Goal: Information Seeking & Learning: Find specific fact

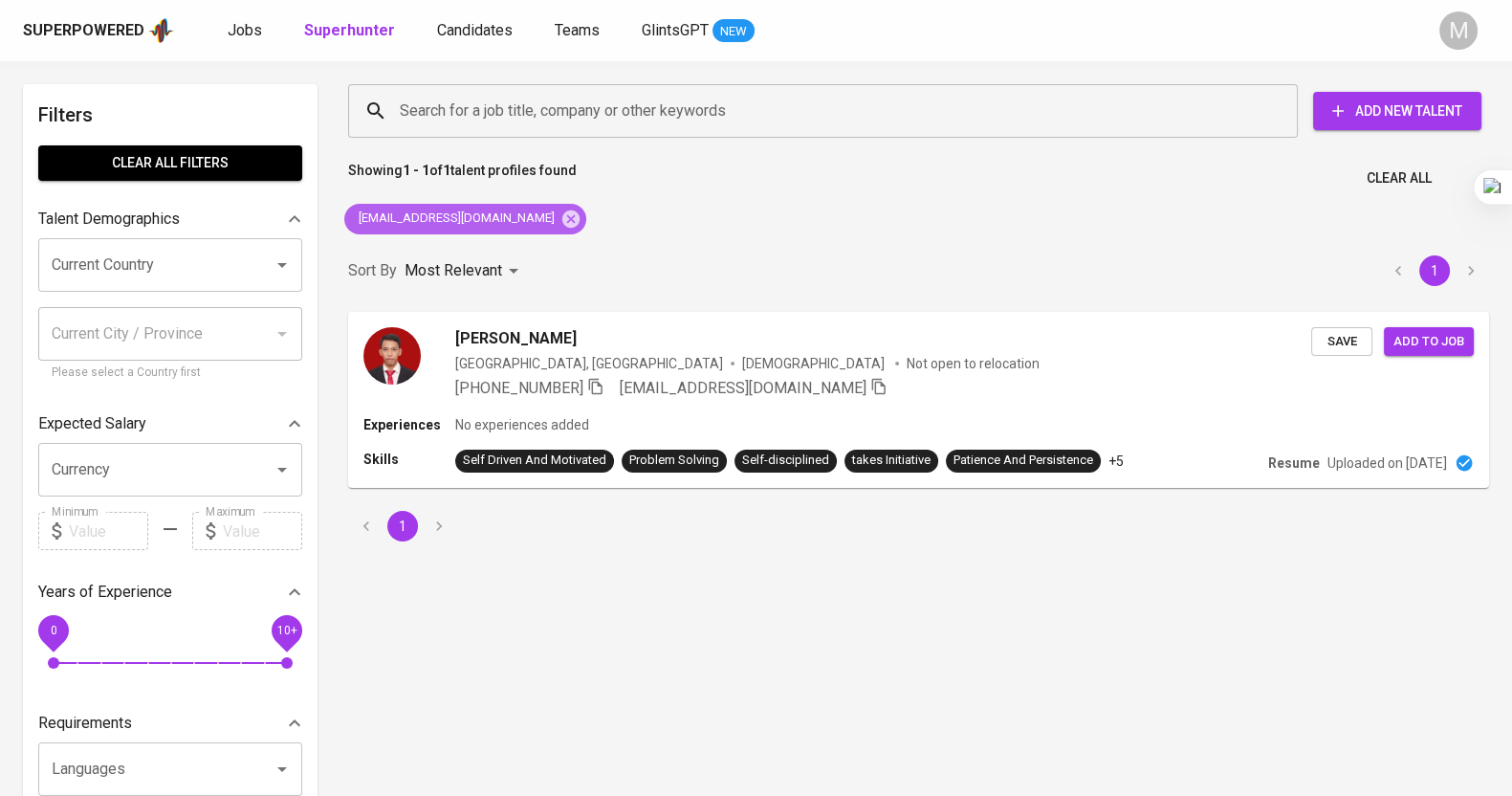
click at [513, 215] on div "[EMAIL_ADDRESS][DOMAIN_NAME]" at bounding box center [466, 219] width 242 height 31
click at [560, 215] on icon at bounding box center [571, 219] width 21 height 21
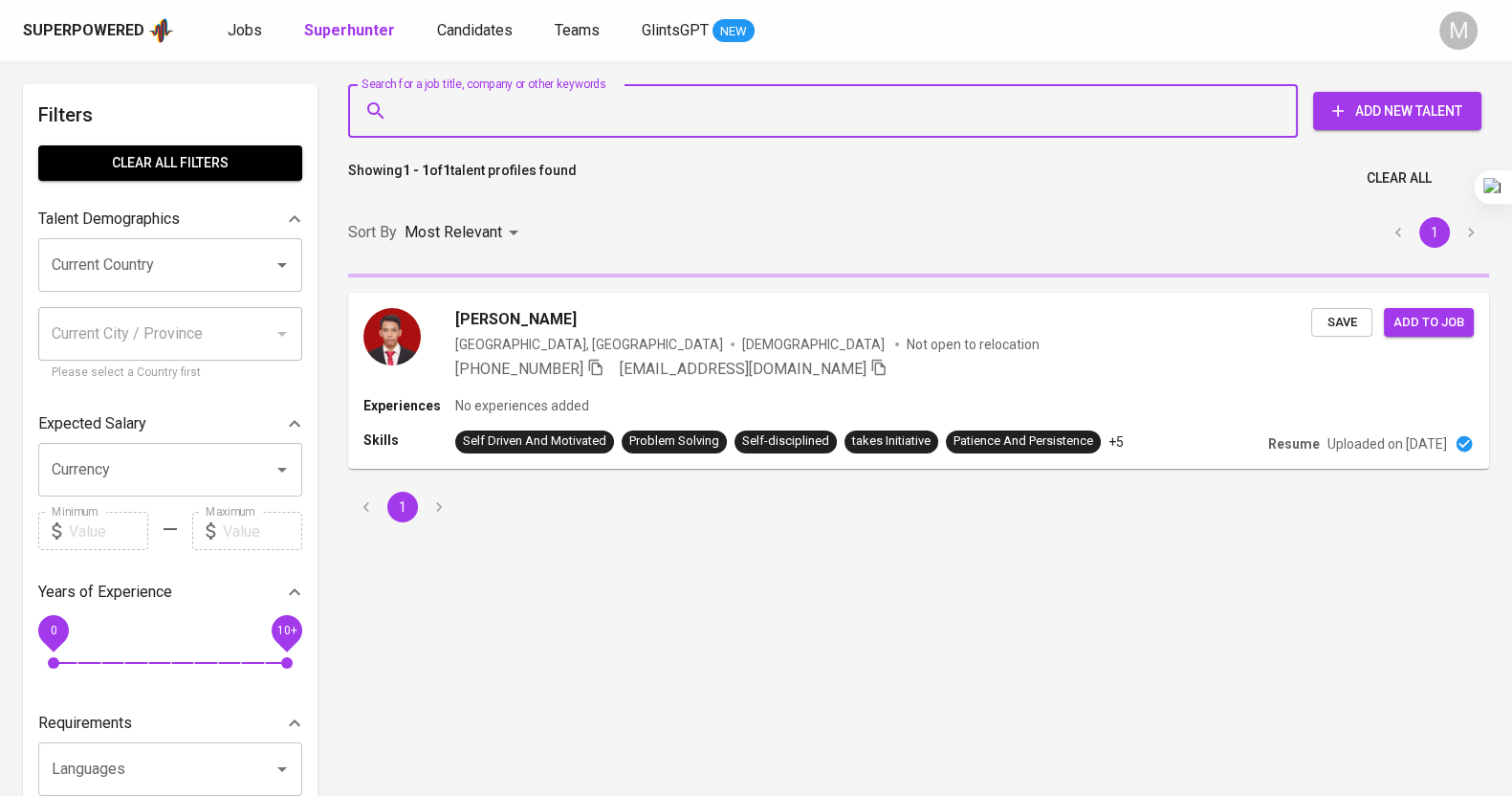
click at [493, 112] on input "Search for a job title, company or other keywords" at bounding box center [828, 111] width 865 height 37
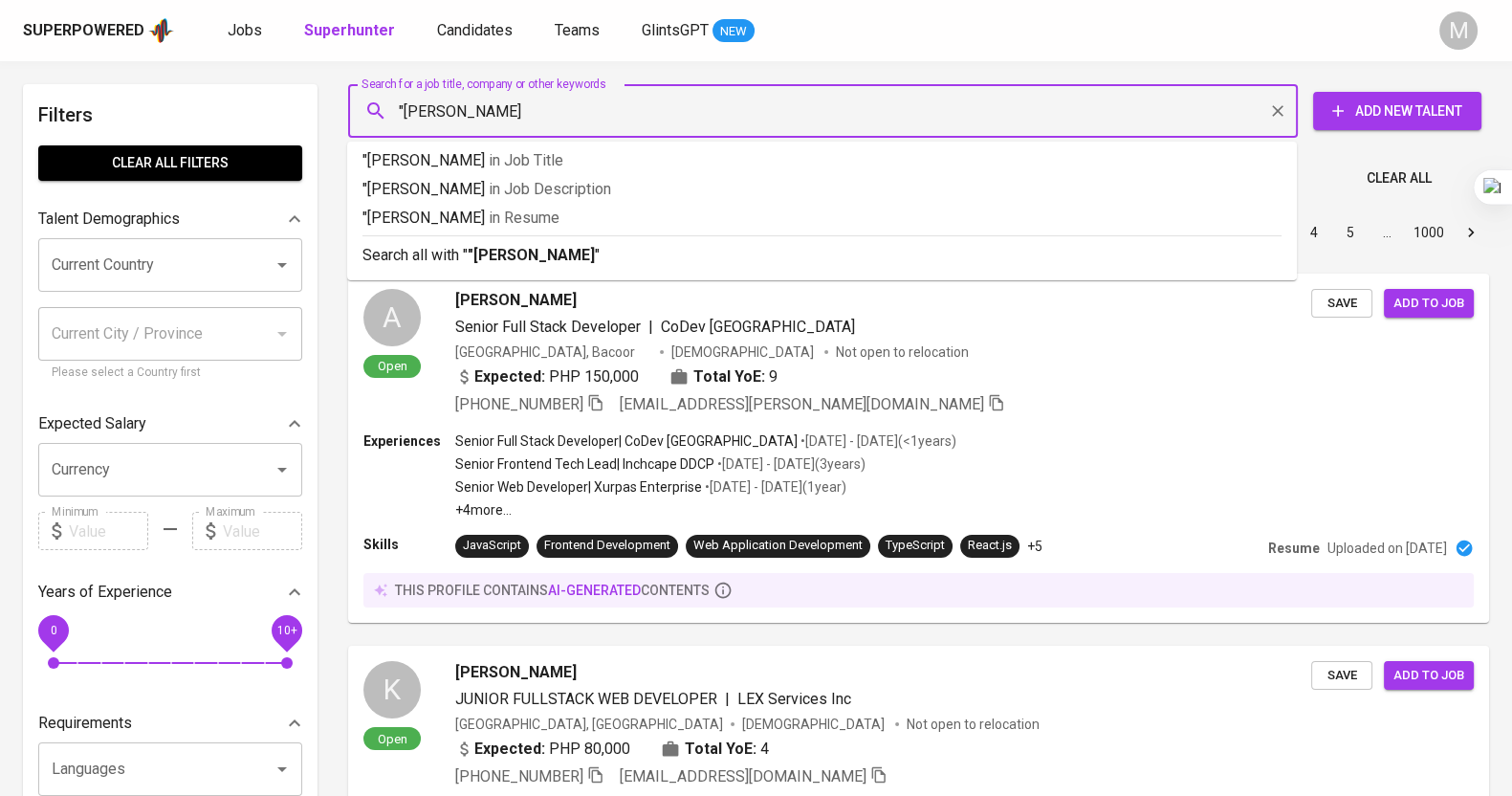
type input ""[PERSON_NAME]""
click at [631, 254] on p "Search all with " "[PERSON_NAME]" "" at bounding box center [821, 256] width 919 height 23
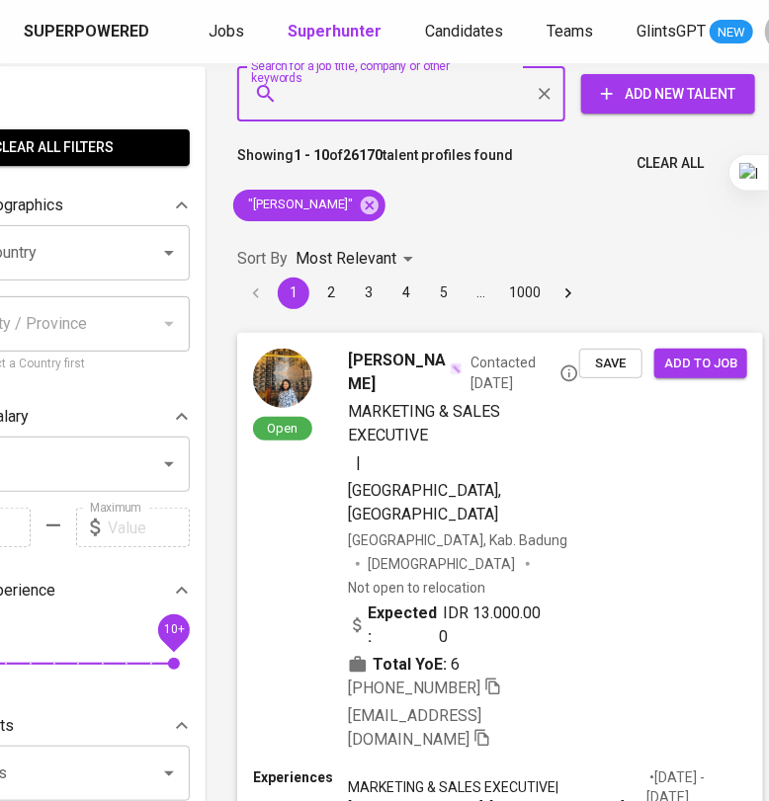
scroll to position [0, 123]
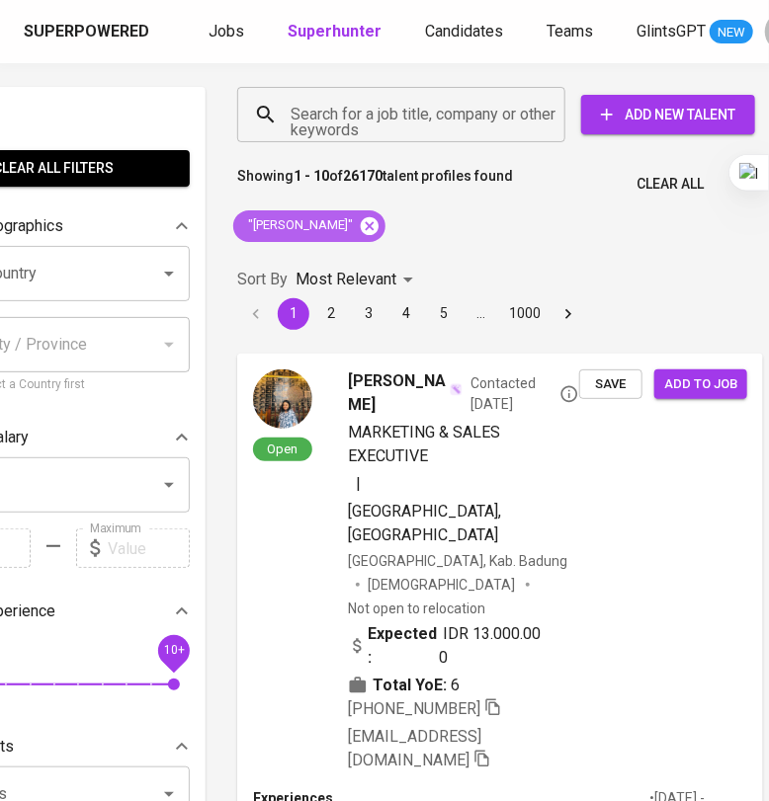
click at [361, 219] on icon at bounding box center [370, 225] width 18 height 18
click at [343, 115] on input "Search for a job title, company or other keywords" at bounding box center [406, 115] width 241 height 38
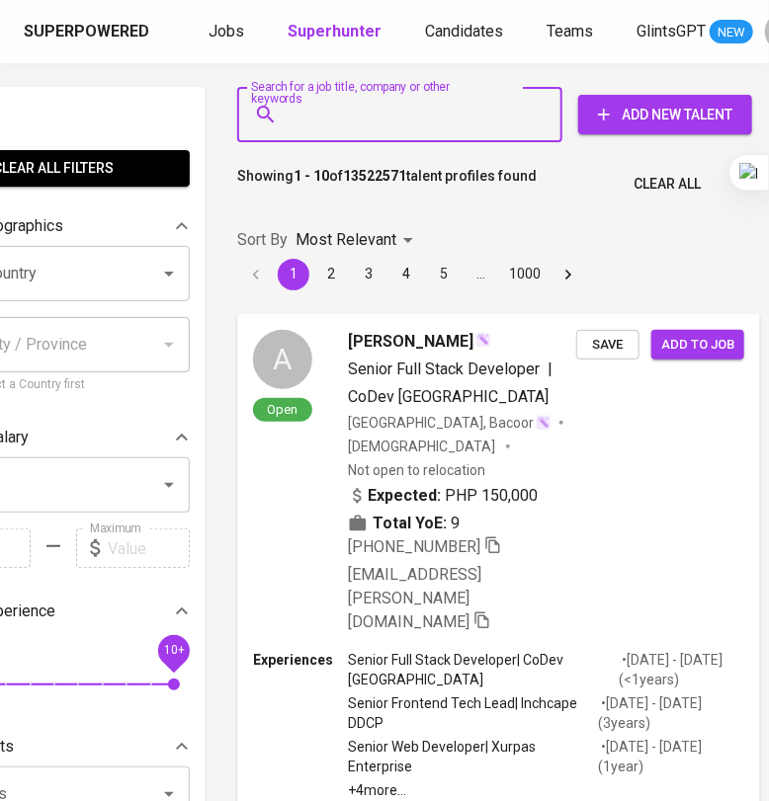
click at [349, 115] on input "Search for a job title, company or other keywords" at bounding box center [405, 115] width 238 height 38
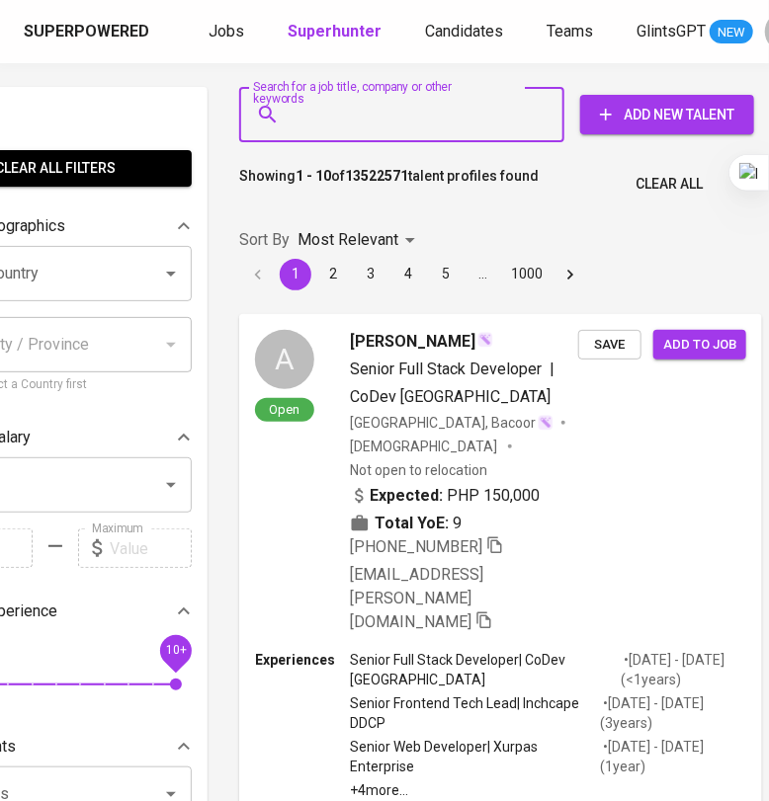
paste input "[EMAIL_ADDRESS][DOMAIN_NAME]"
type input "[EMAIL_ADDRESS][DOMAIN_NAME]"
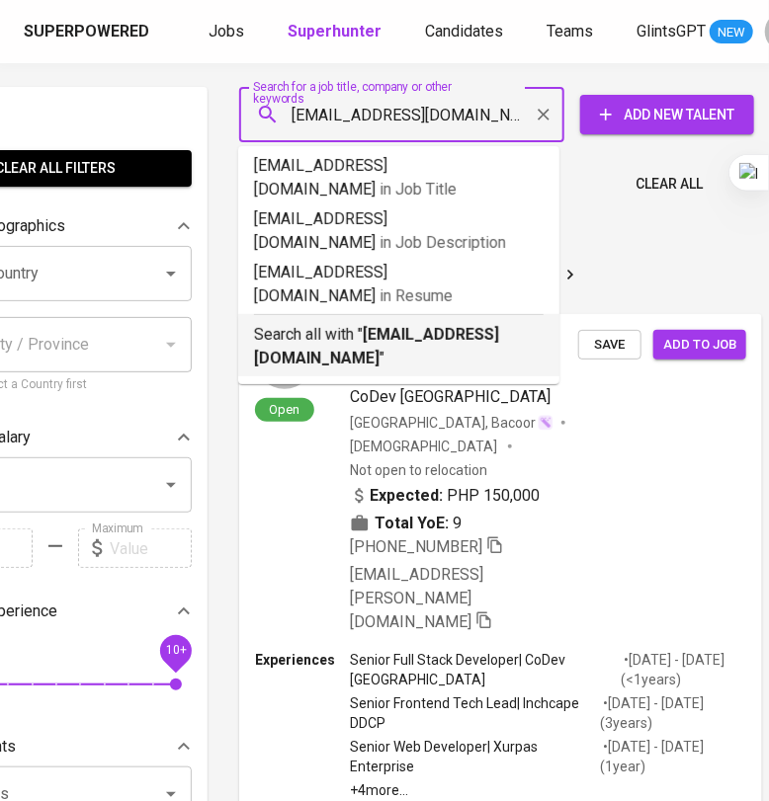
click at [405, 325] on b "[EMAIL_ADDRESS][DOMAIN_NAME]" at bounding box center [376, 346] width 245 height 42
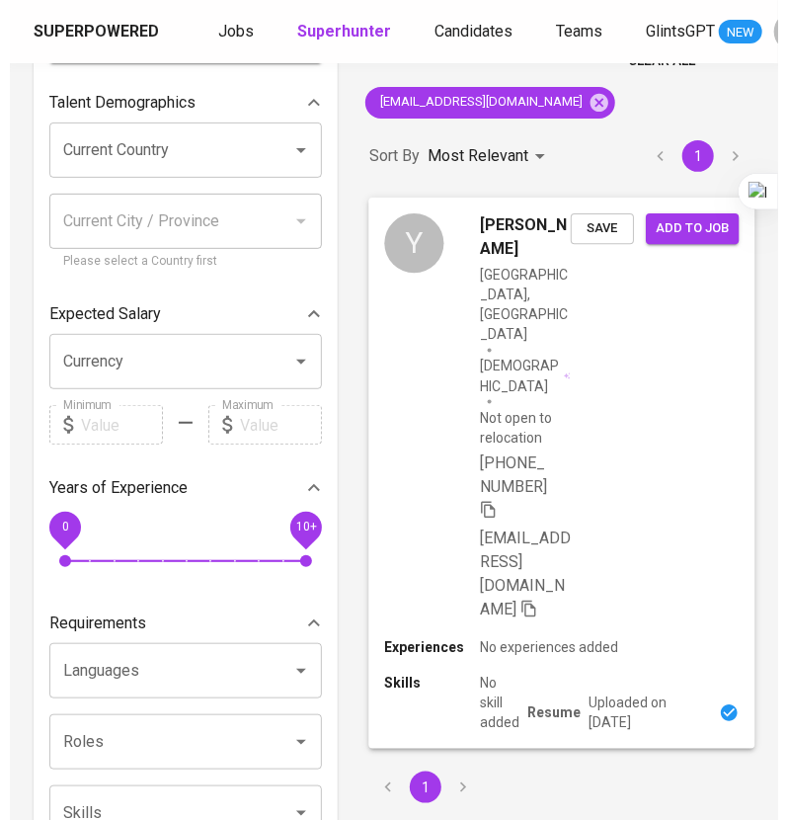
scroll to position [246, 0]
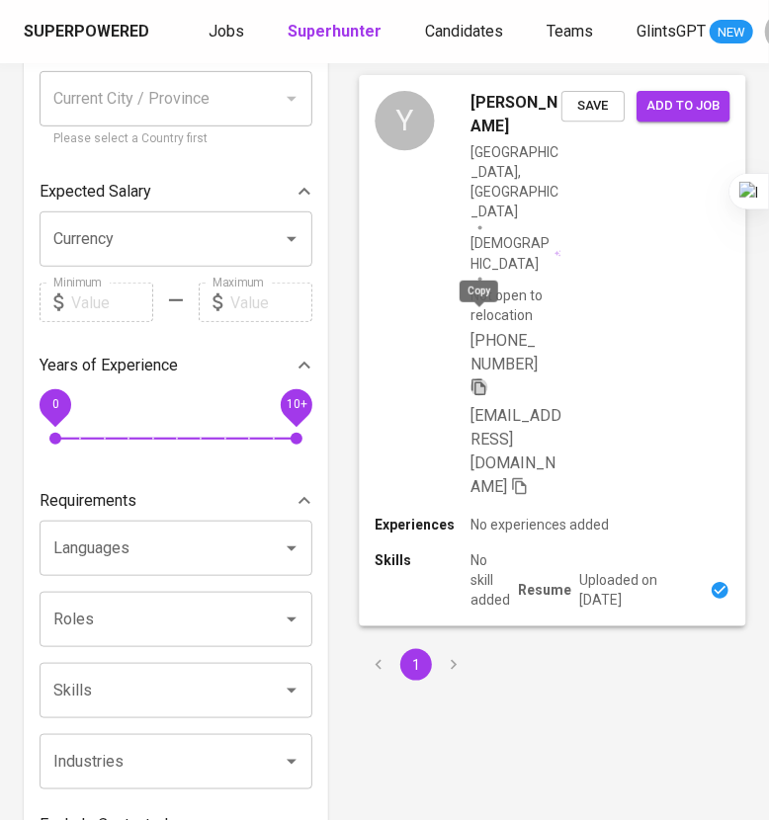
click at [485, 378] on icon "button" at bounding box center [478, 386] width 14 height 17
click at [576, 203] on div "Y [PERSON_NAME] [GEOGRAPHIC_DATA], [GEOGRAPHIC_DATA] [DEMOGRAPHIC_DATA] Not ope…" at bounding box center [552, 295] width 386 height 440
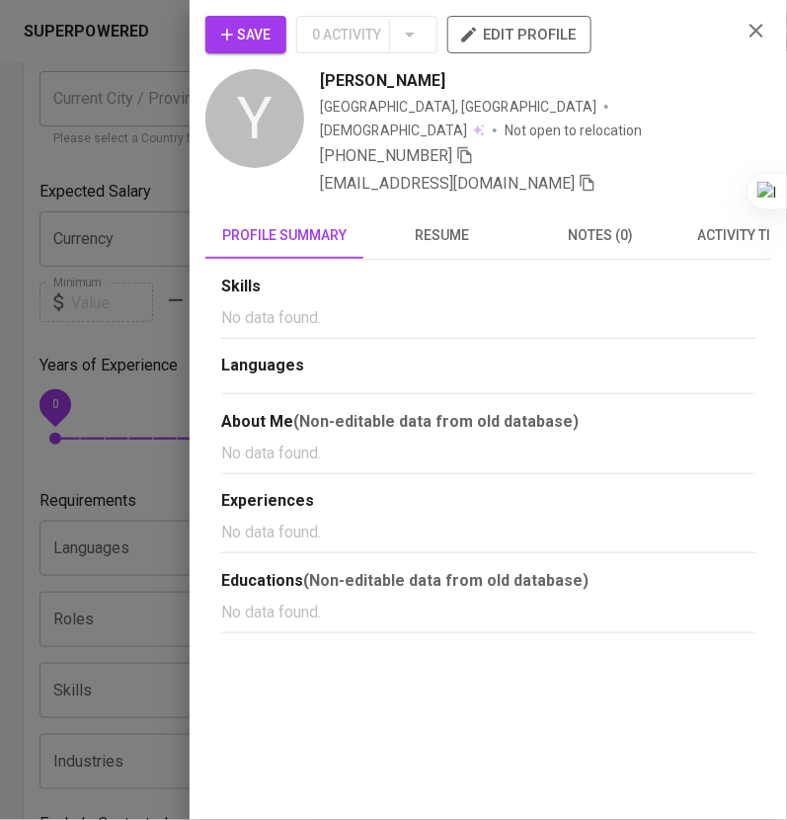
click at [438, 223] on span "resume" at bounding box center [442, 235] width 134 height 25
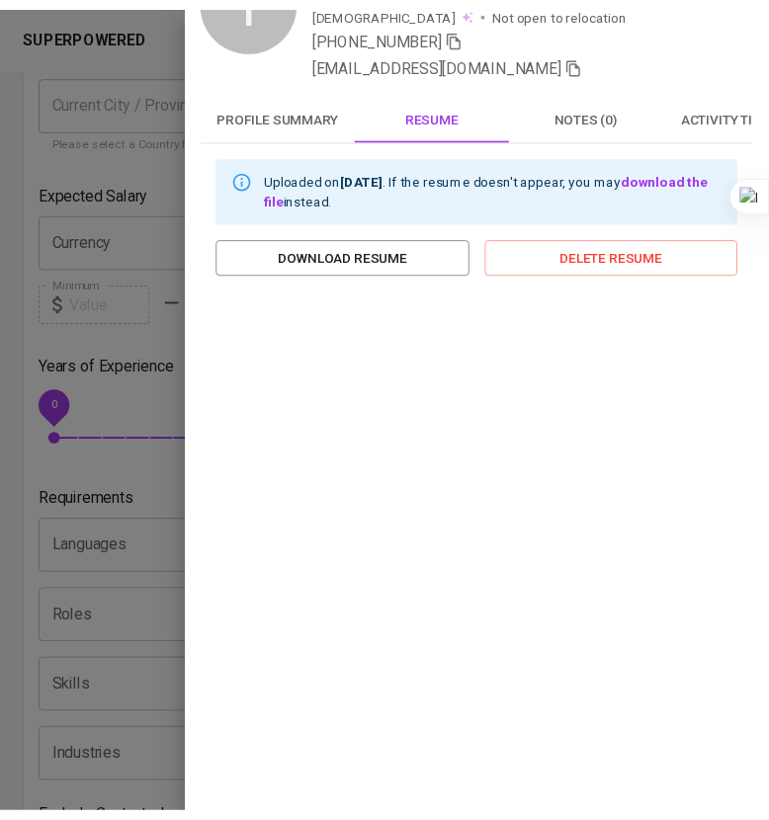
scroll to position [0, 0]
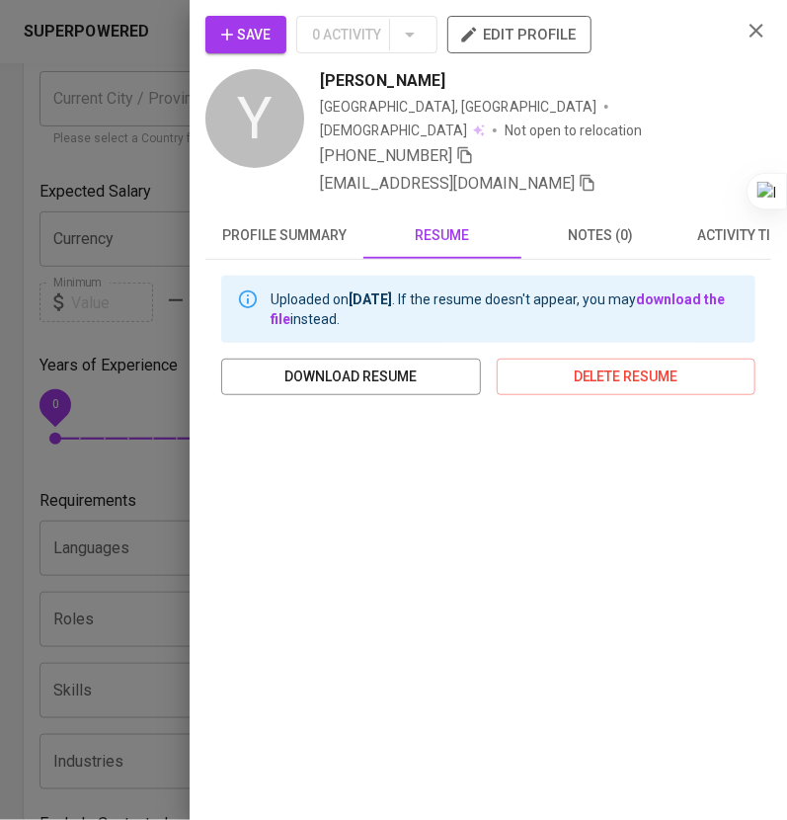
click at [745, 34] on icon "button" at bounding box center [757, 31] width 24 height 24
